Goal: Find specific page/section: Find specific page/section

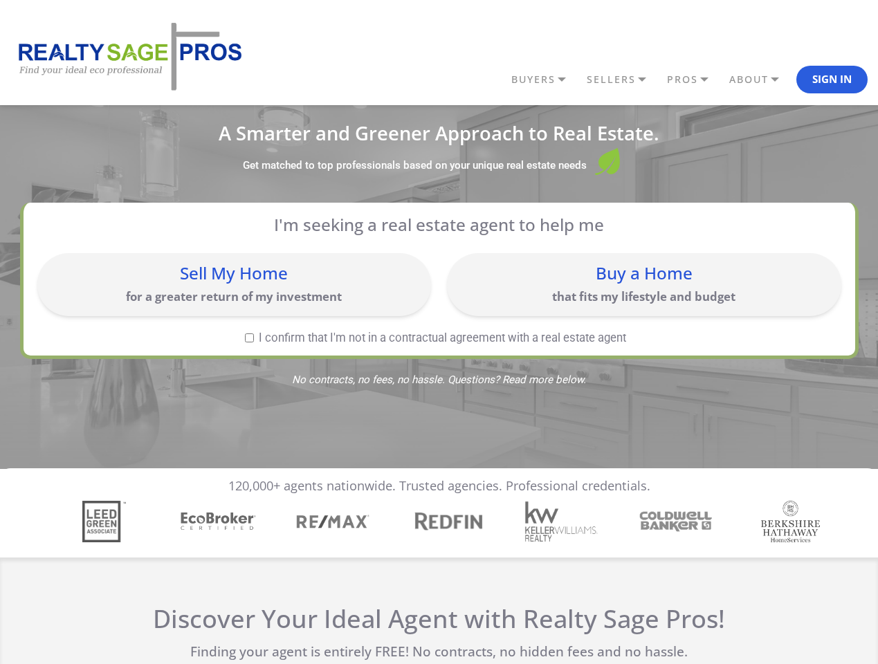
click at [545, 80] on link "BUYERS" at bounding box center [545, 80] width 75 height 24
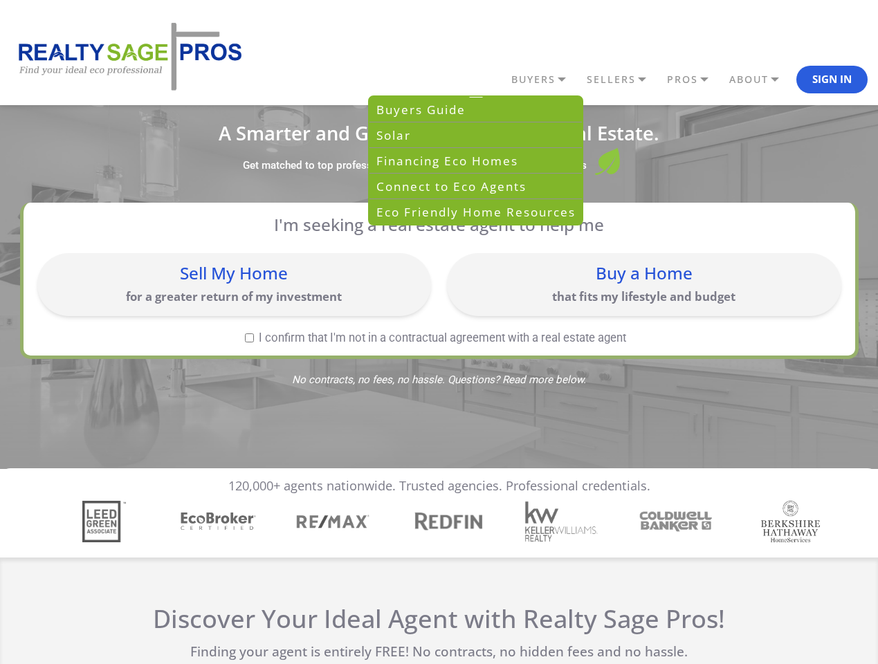
click at [623, 80] on link "SELLERS" at bounding box center [623, 80] width 80 height 24
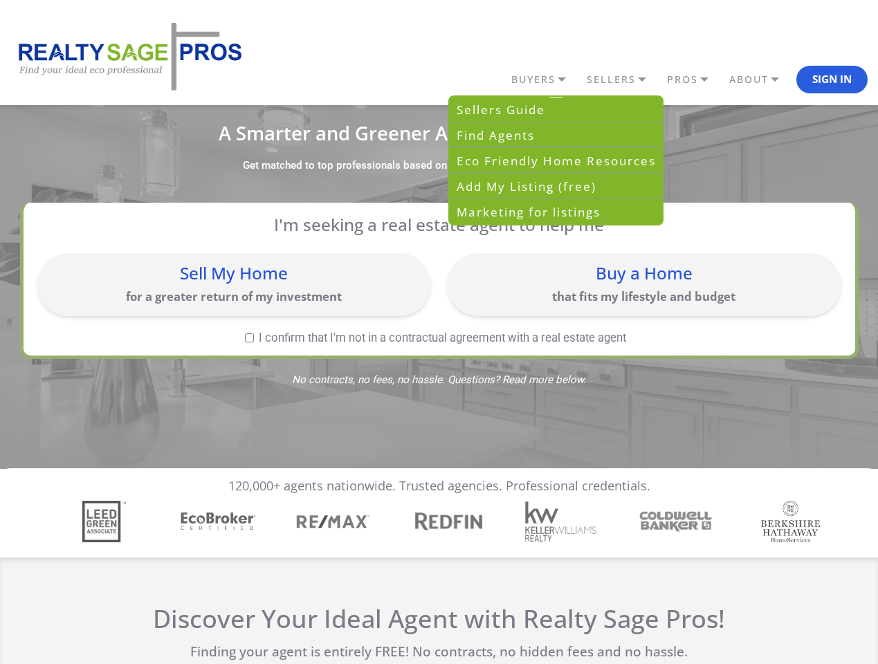
click at [695, 80] on link "PROS" at bounding box center [694, 80] width 62 height 24
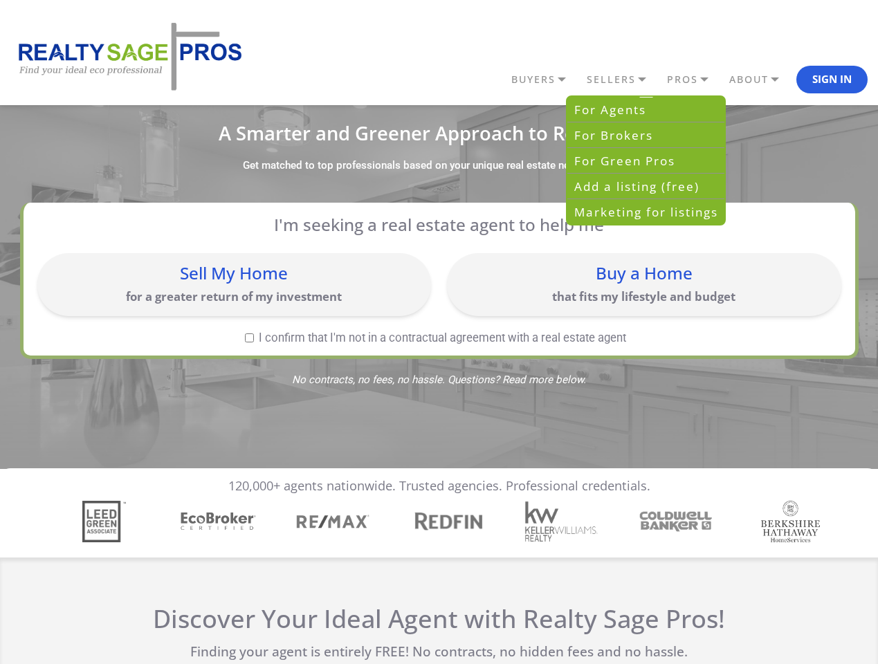
click at [761, 80] on link "ABOUT" at bounding box center [761, 80] width 71 height 24
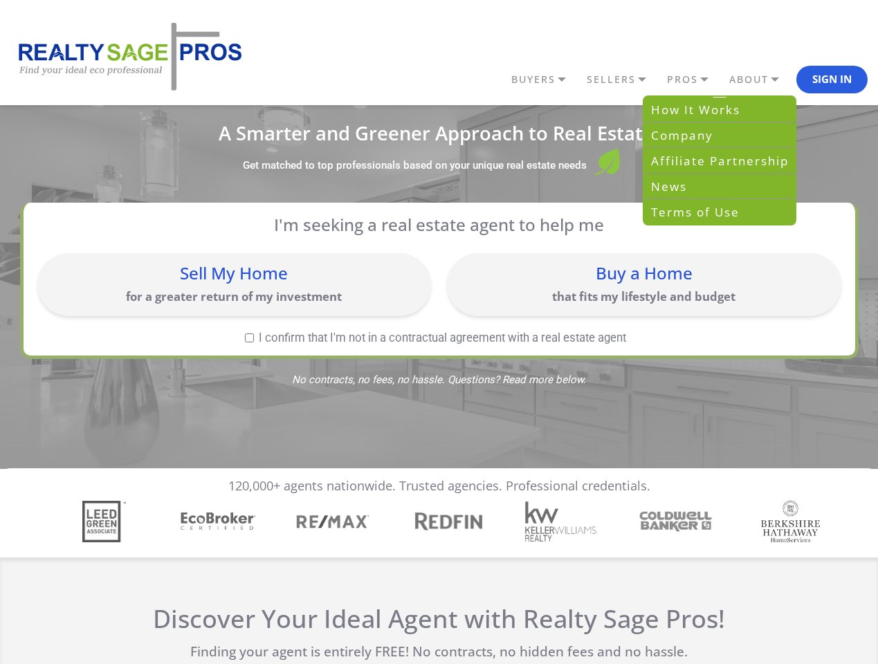
click at [832, 80] on button "Sign In" at bounding box center [831, 80] width 71 height 28
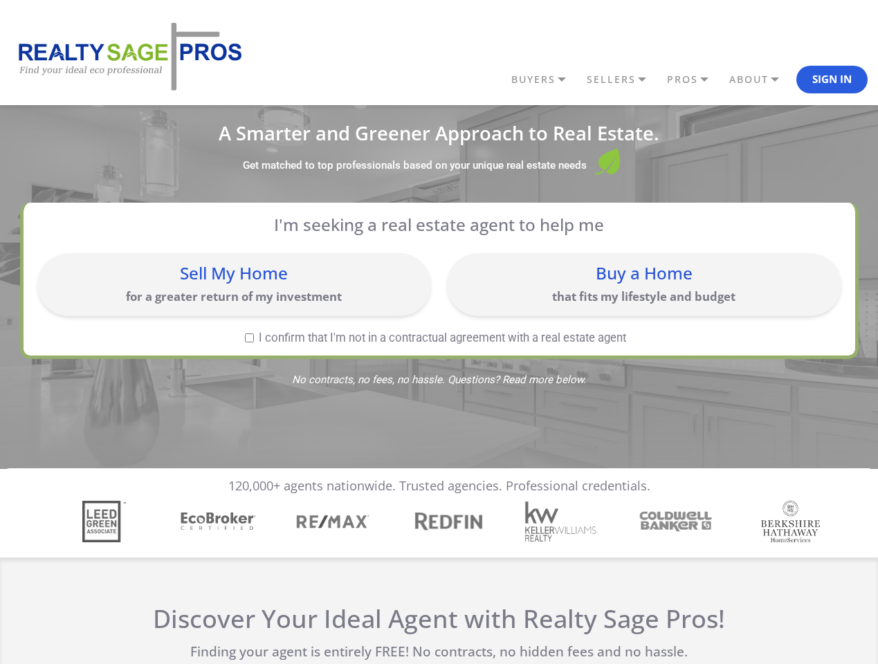
click at [234, 284] on div "Sell My Home for a greater return of my investment" at bounding box center [234, 284] width 380 height 49
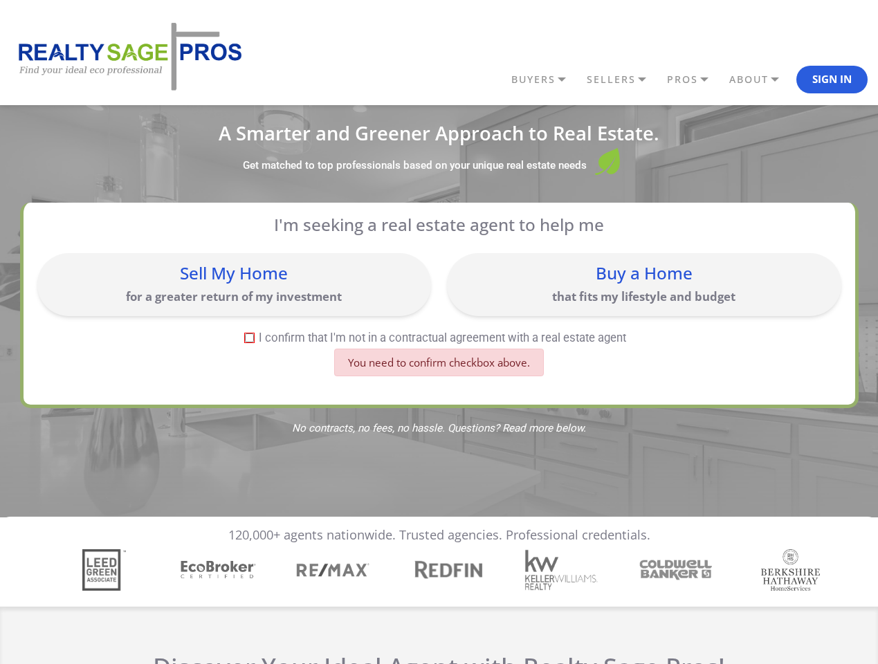
click at [643, 284] on div "Buy a Home that fits my lifestyle and budget" at bounding box center [644, 284] width 380 height 49
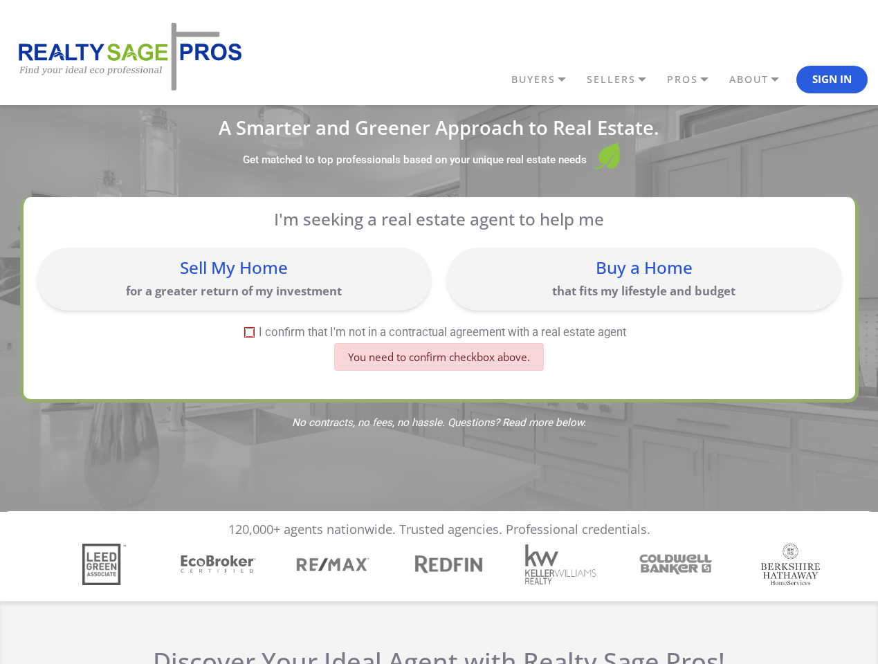
click at [249, 338] on label "I confirm that I'm not in a contractual agreement with a real estate agent" at bounding box center [435, 333] width 797 height 12
click at [249, 337] on input "I confirm that I'm not in a contractual agreement with a real estate agent" at bounding box center [249, 332] width 9 height 9
checkbox input "true"
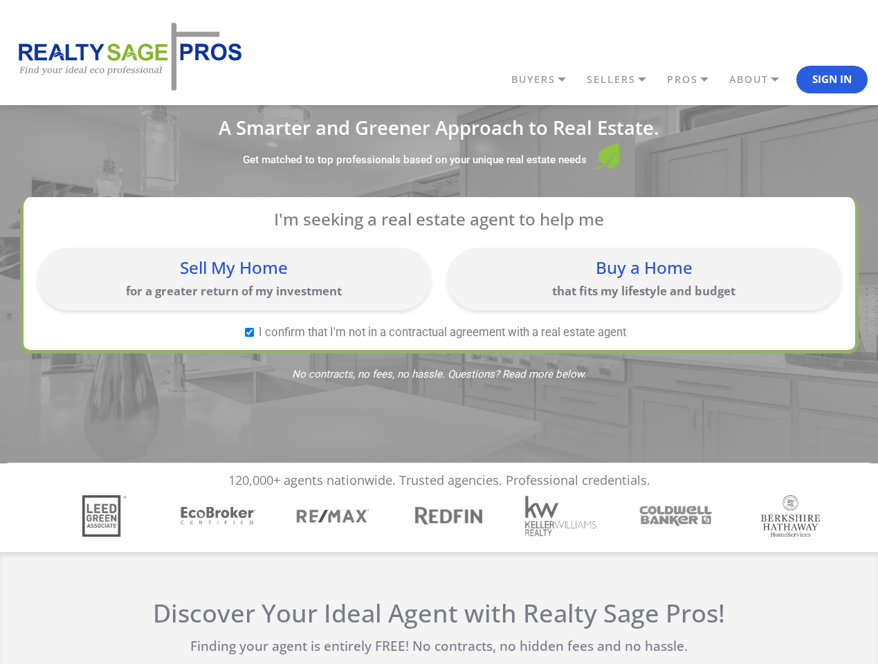
click at [439, 522] on img "4 / 7" at bounding box center [447, 516] width 80 height 26
